Goal: Download file/media

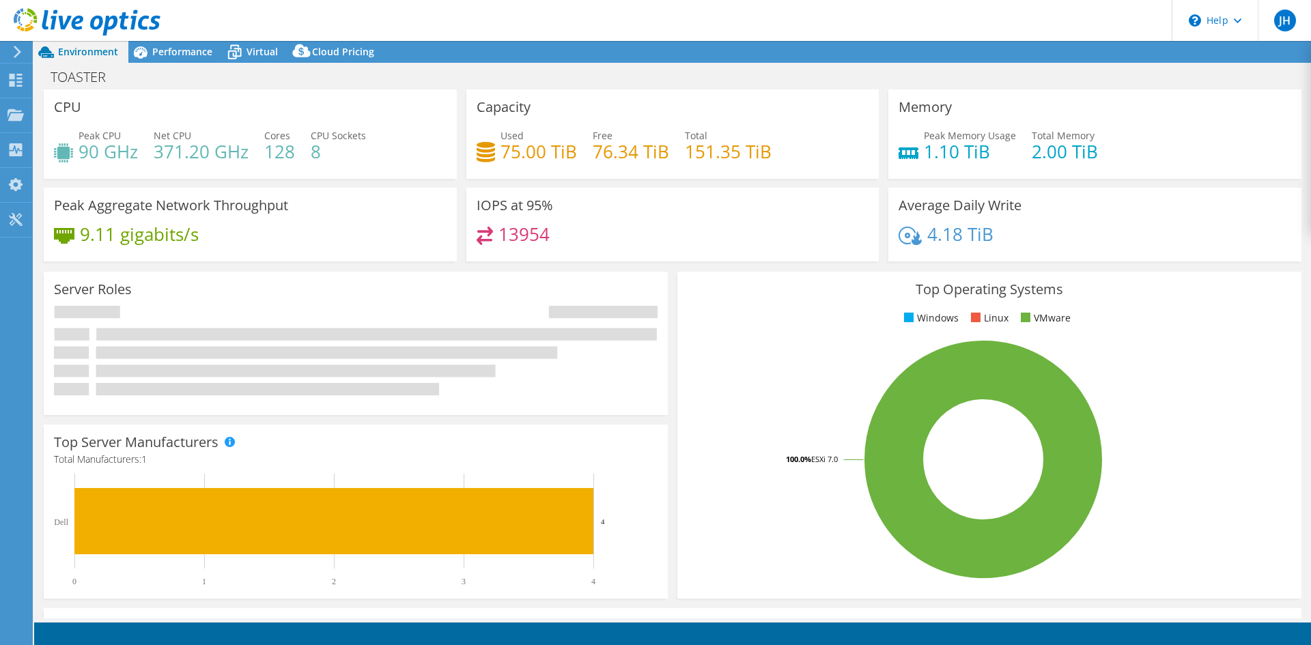
select select "USD"
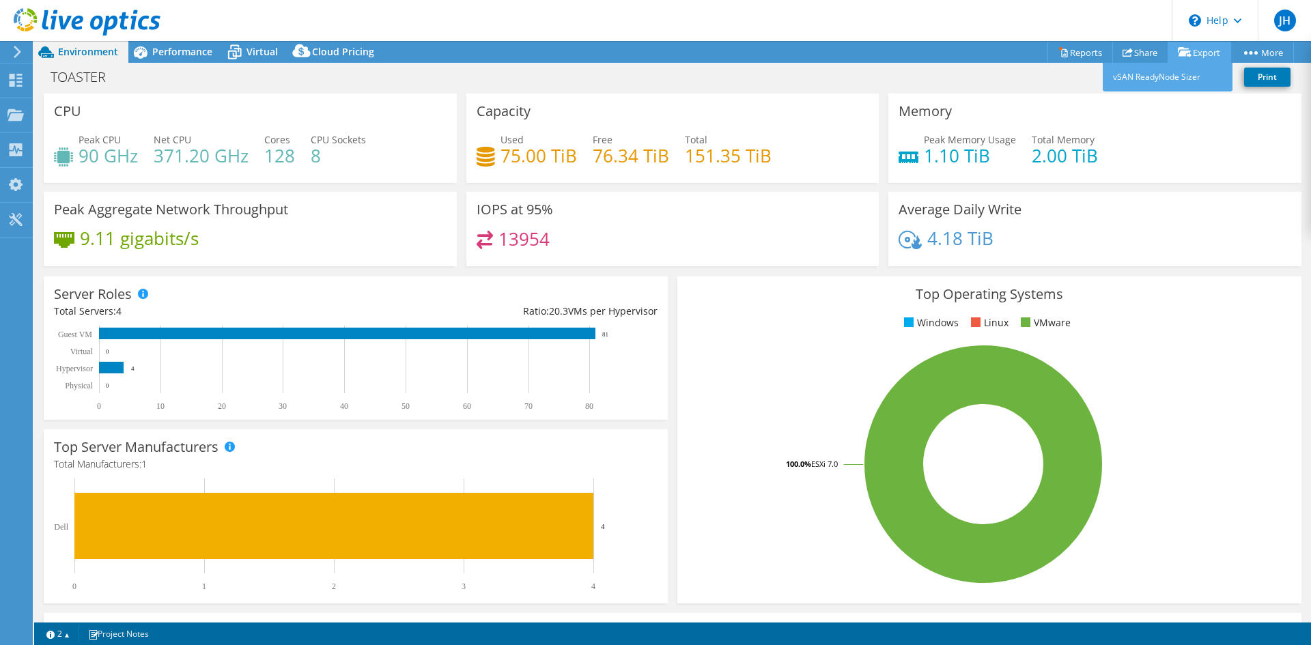
click at [1191, 48] on link "Export" at bounding box center [1200, 52] width 64 height 21
click at [1191, 50] on link "Export" at bounding box center [1200, 52] width 64 height 21
click at [1005, 10] on header "JH End User Josh Hirsch josh.hirsch@tierpoint.com CEQUEL III LLC(CEBRIDGE CONNE…" at bounding box center [655, 20] width 1311 height 41
click at [1198, 51] on link "Export" at bounding box center [1200, 52] width 64 height 21
click at [1135, 79] on link "vSAN ReadyNode Sizer" at bounding box center [1168, 77] width 130 height 29
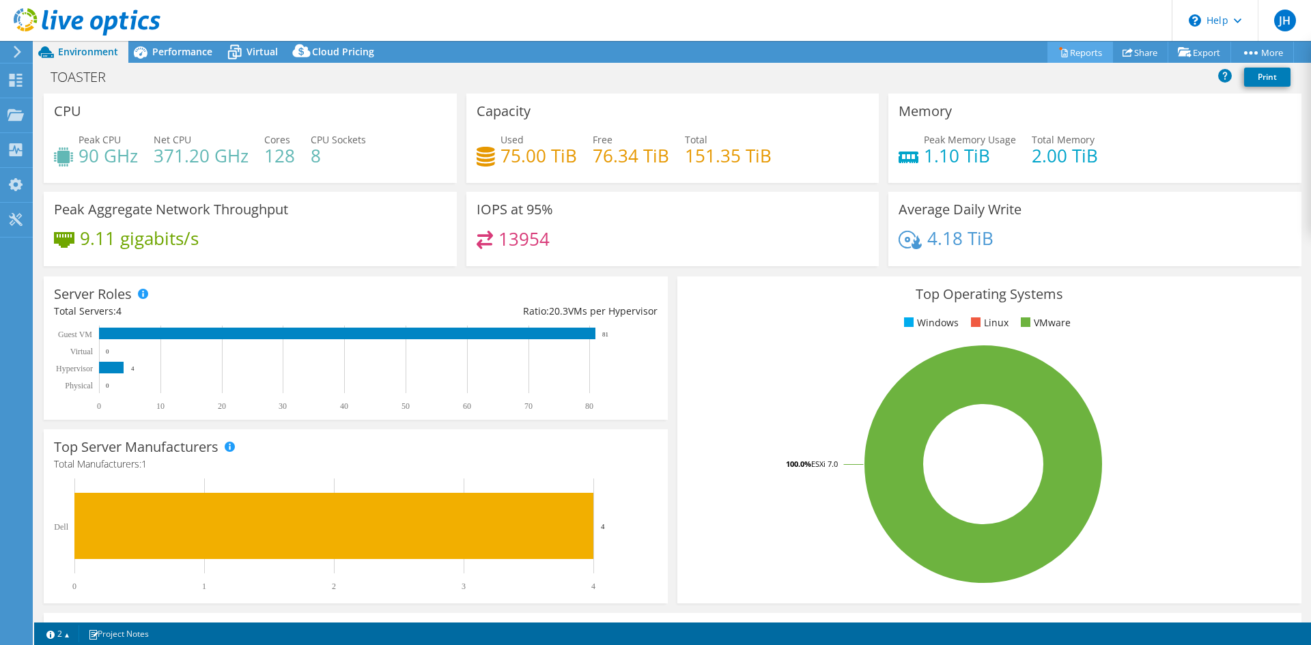
click at [1071, 51] on link "Reports" at bounding box center [1081, 52] width 66 height 21
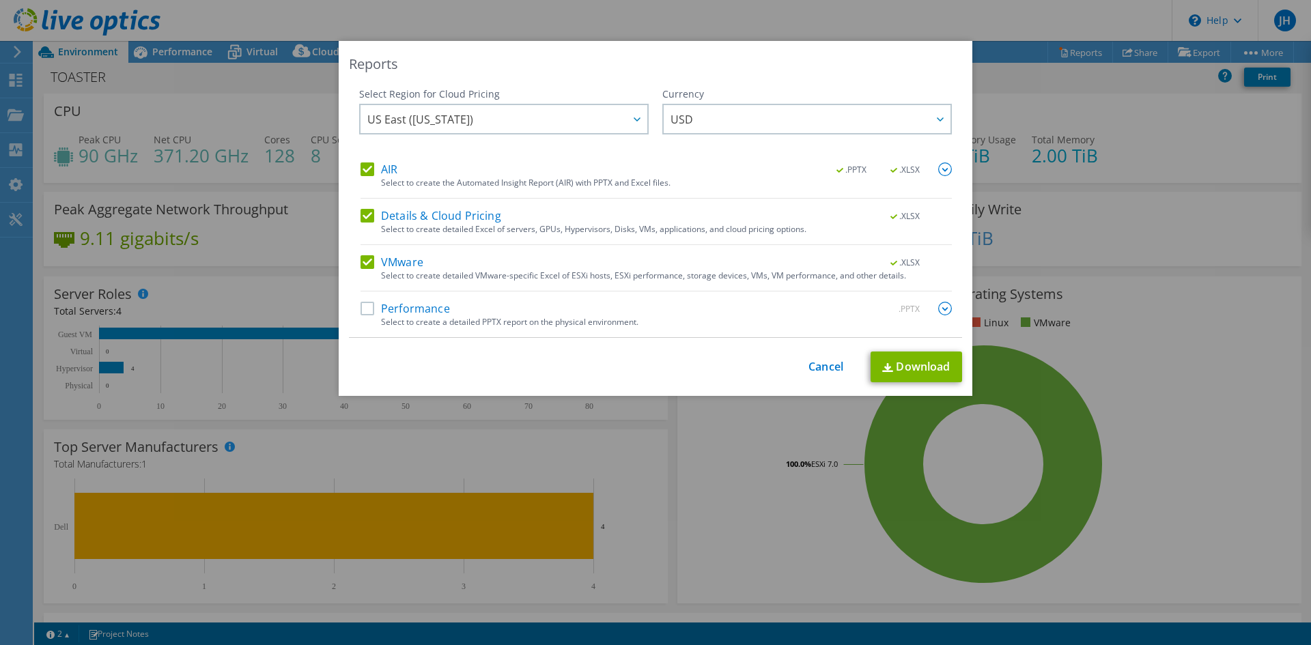
click at [364, 309] on label "Performance" at bounding box center [405, 309] width 89 height 14
click at [0, 0] on input "Performance" at bounding box center [0, 0] width 0 height 0
click at [910, 369] on link "Download" at bounding box center [917, 367] width 92 height 31
